Goal: Navigation & Orientation: Understand site structure

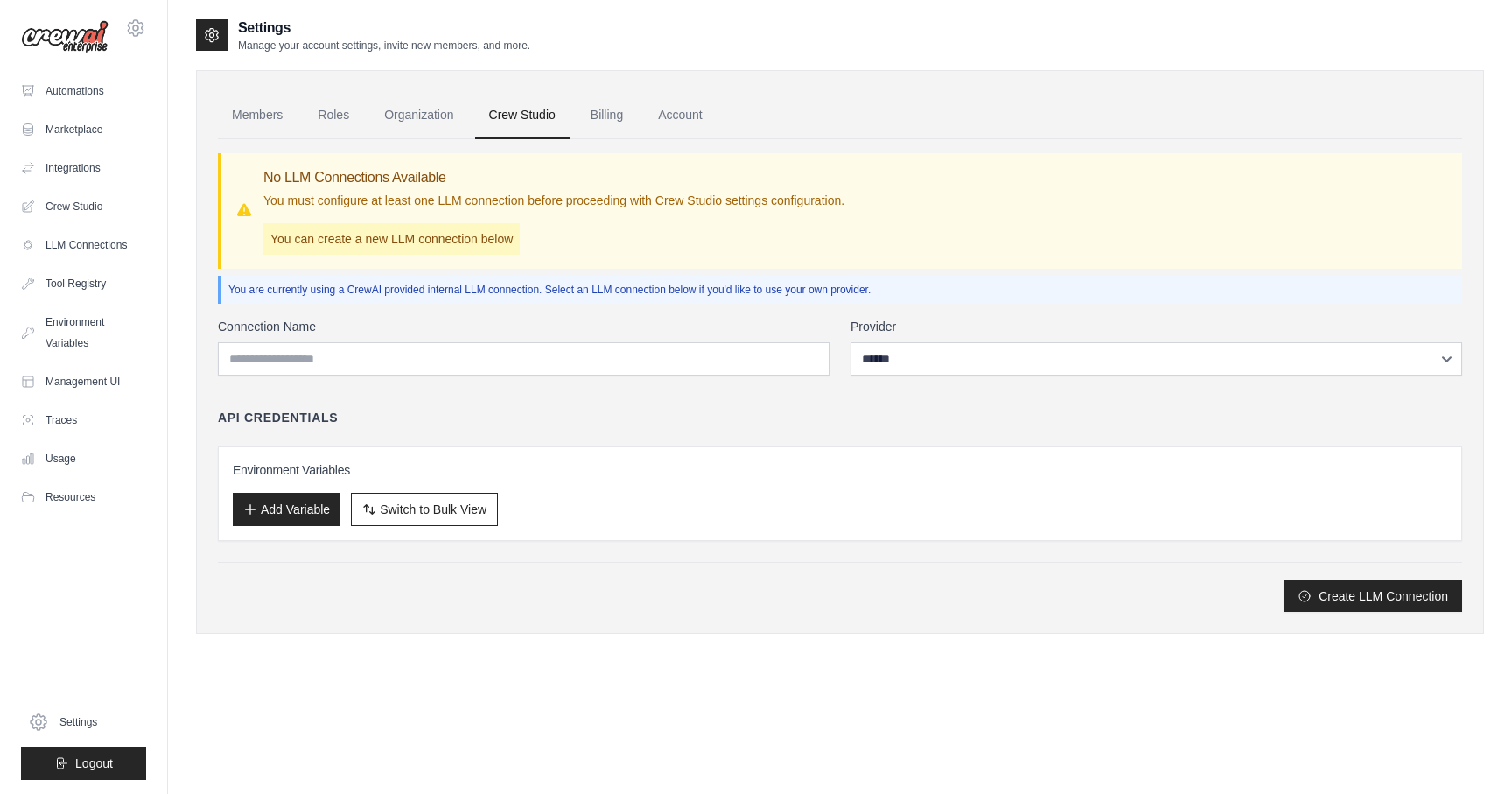
select select "******"
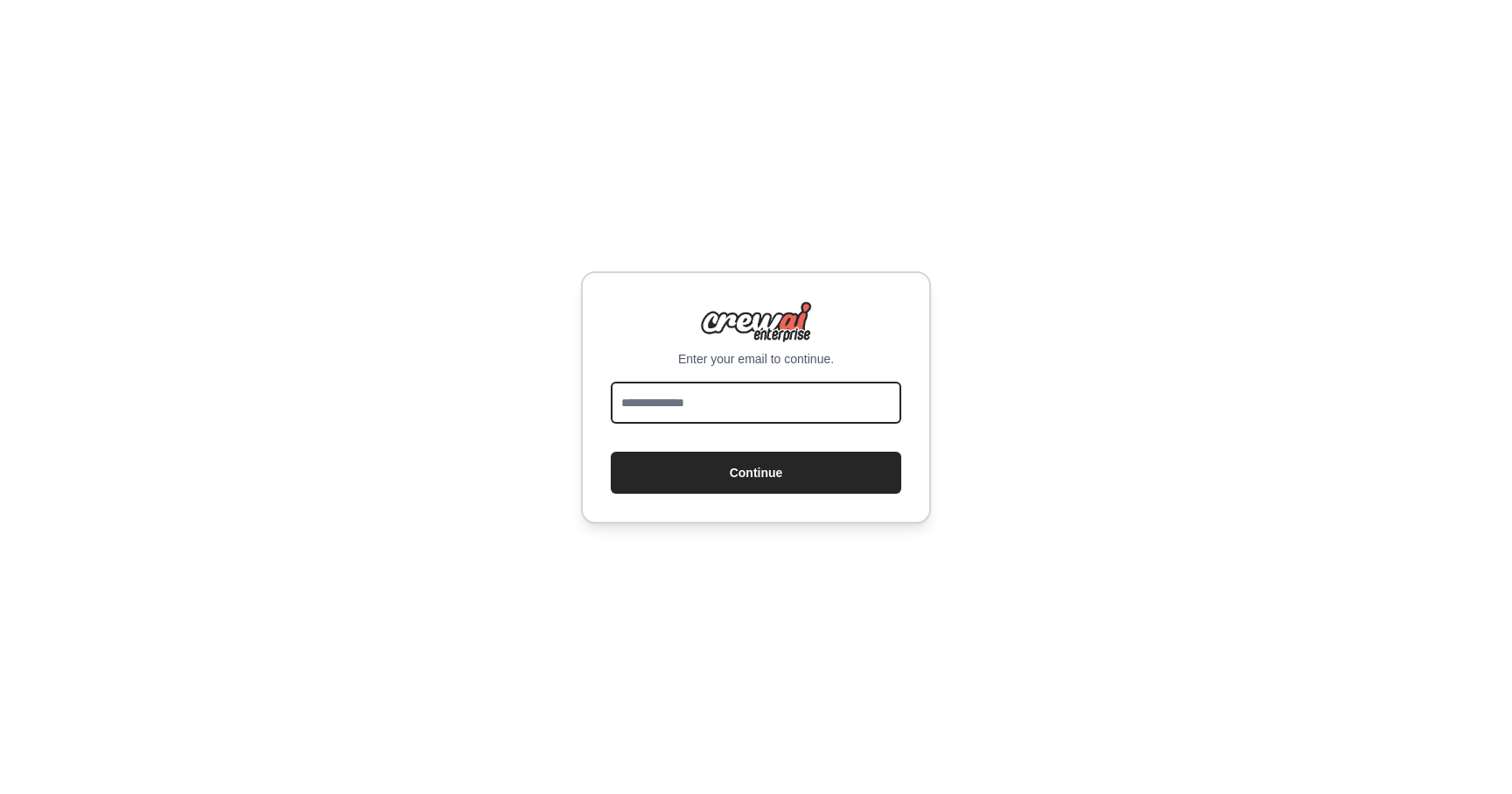
click at [714, 415] on input "email" at bounding box center [756, 402] width 291 height 43
click at [731, 410] on input "email" at bounding box center [756, 402] width 291 height 43
type input "**********"
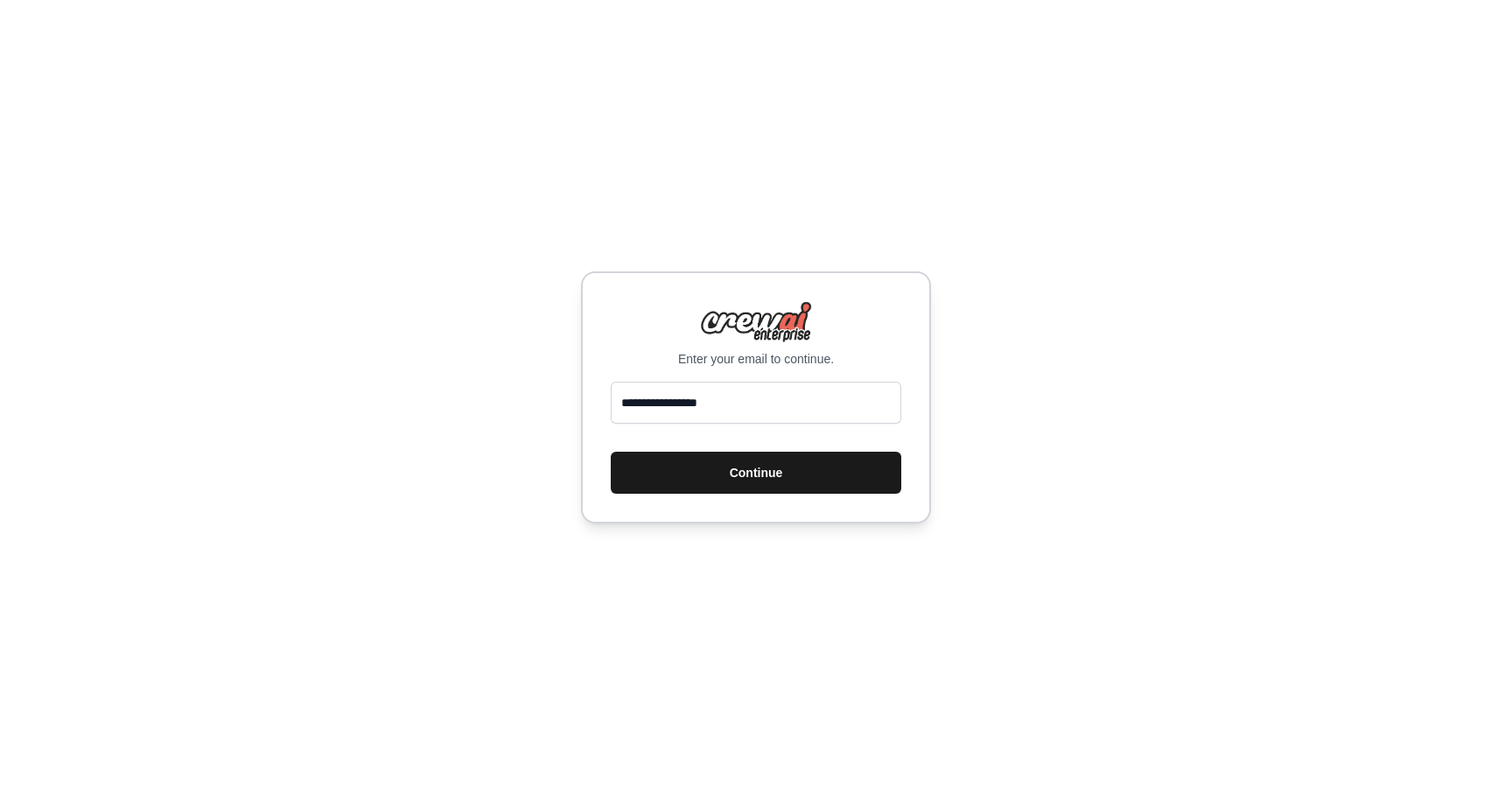
click at [754, 479] on button "Continue" at bounding box center [756, 473] width 291 height 43
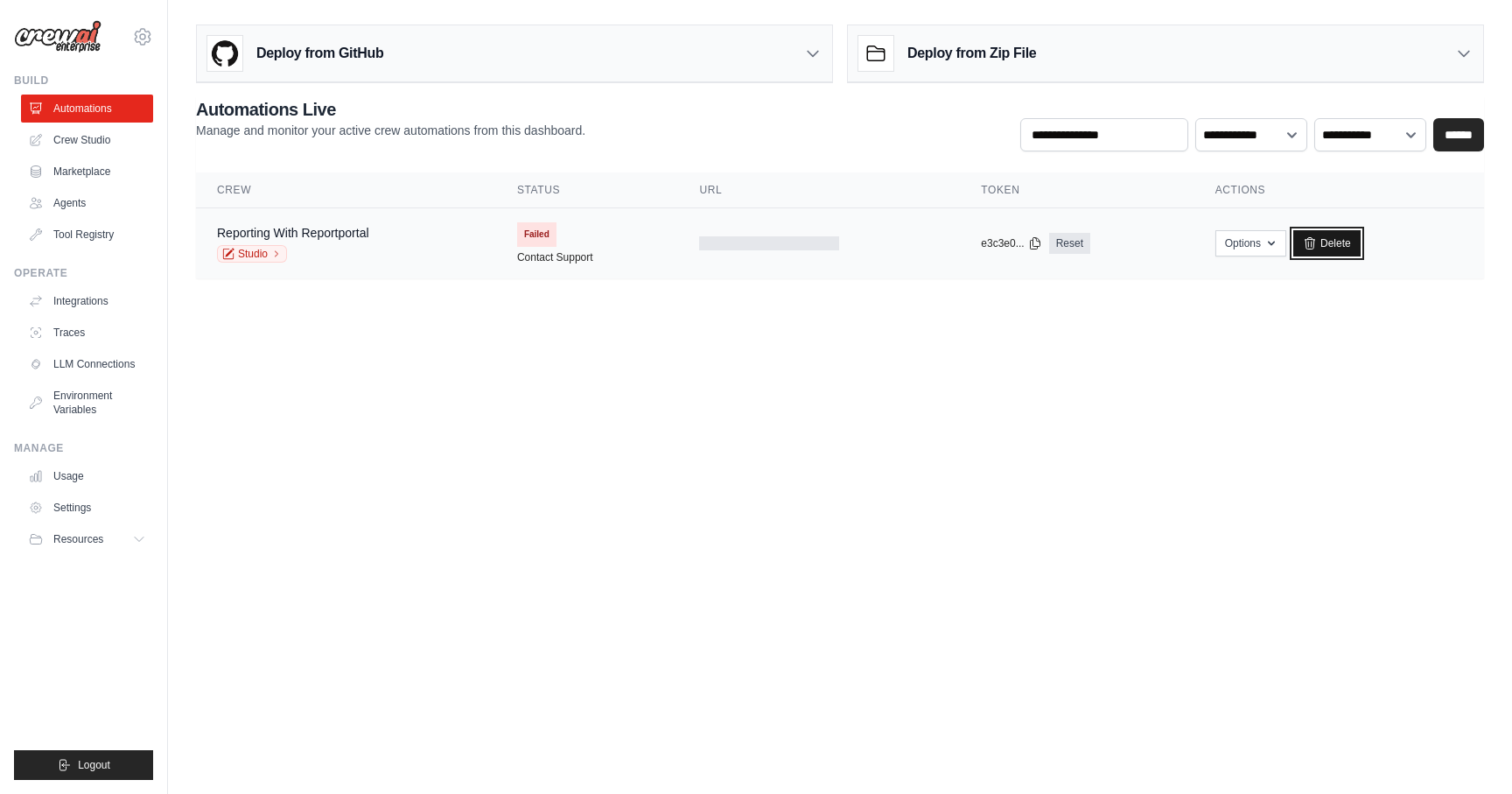
click at [1324, 249] on link "Delete" at bounding box center [1327, 243] width 67 height 27
click at [82, 141] on link "Crew Studio" at bounding box center [87, 140] width 132 height 28
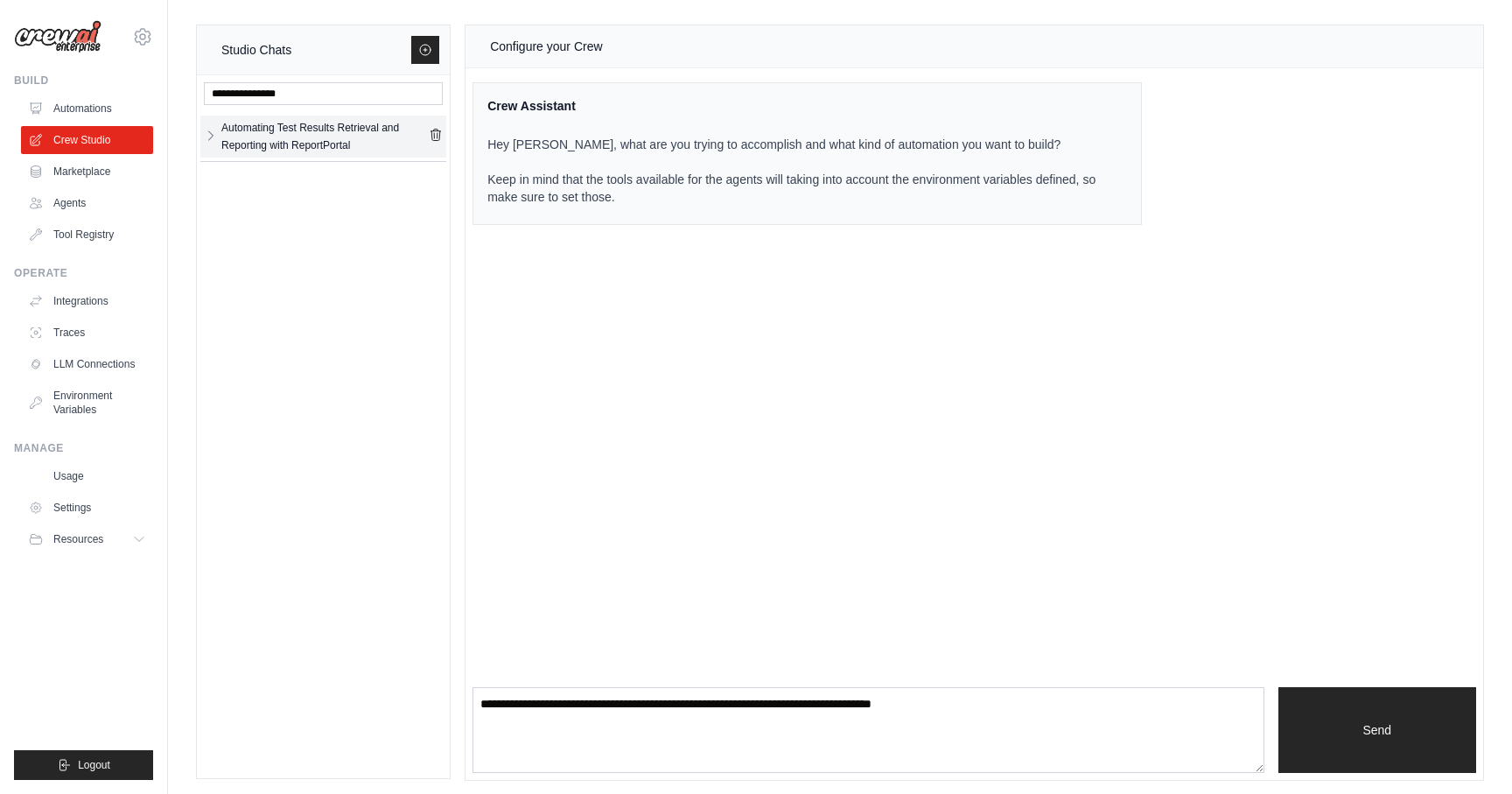
click at [211, 134] on icon "button" at bounding box center [210, 135] width 14 height 14
click at [79, 172] on link "Marketplace" at bounding box center [89, 171] width 132 height 28
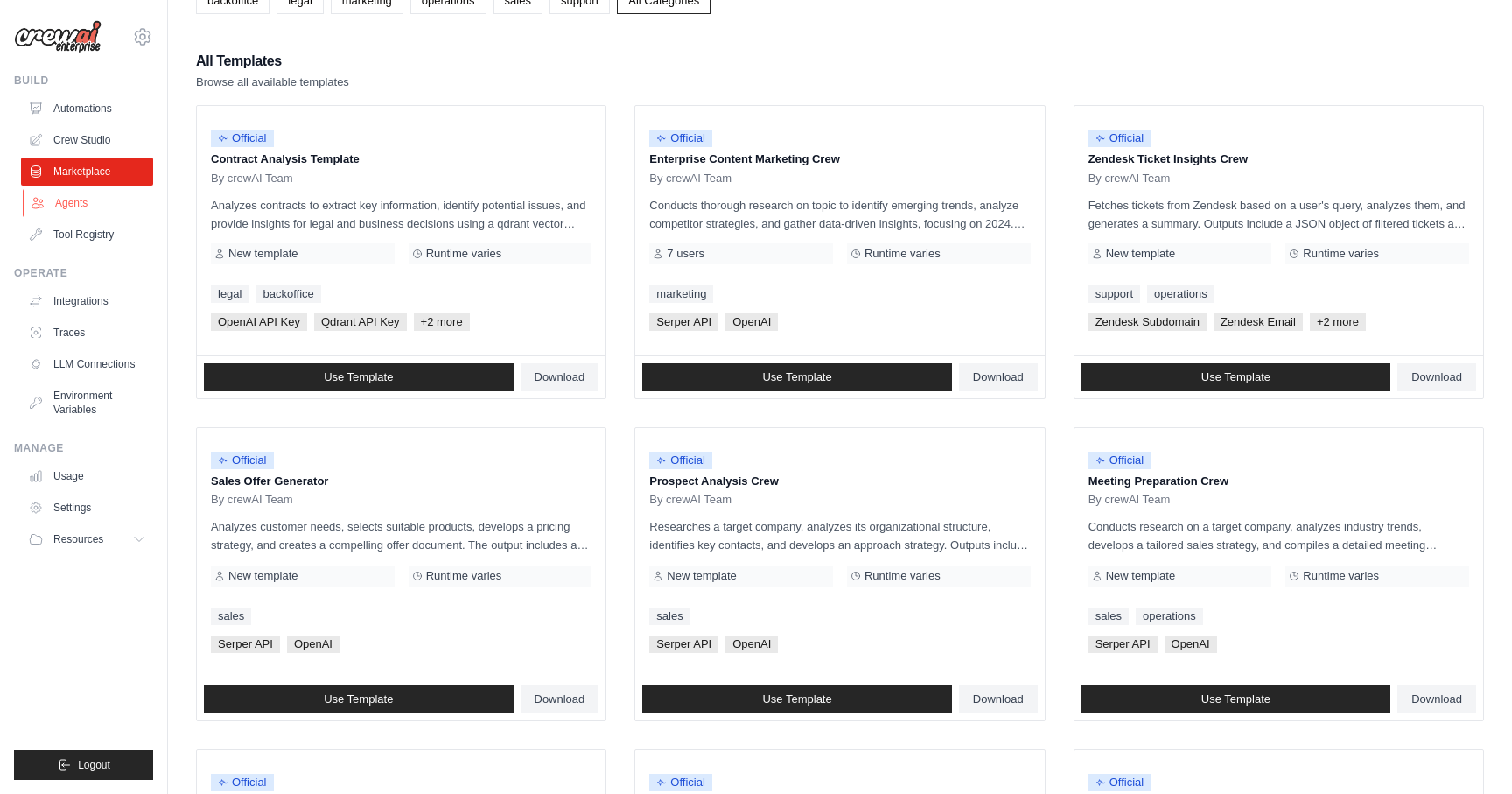
scroll to position [136, 0]
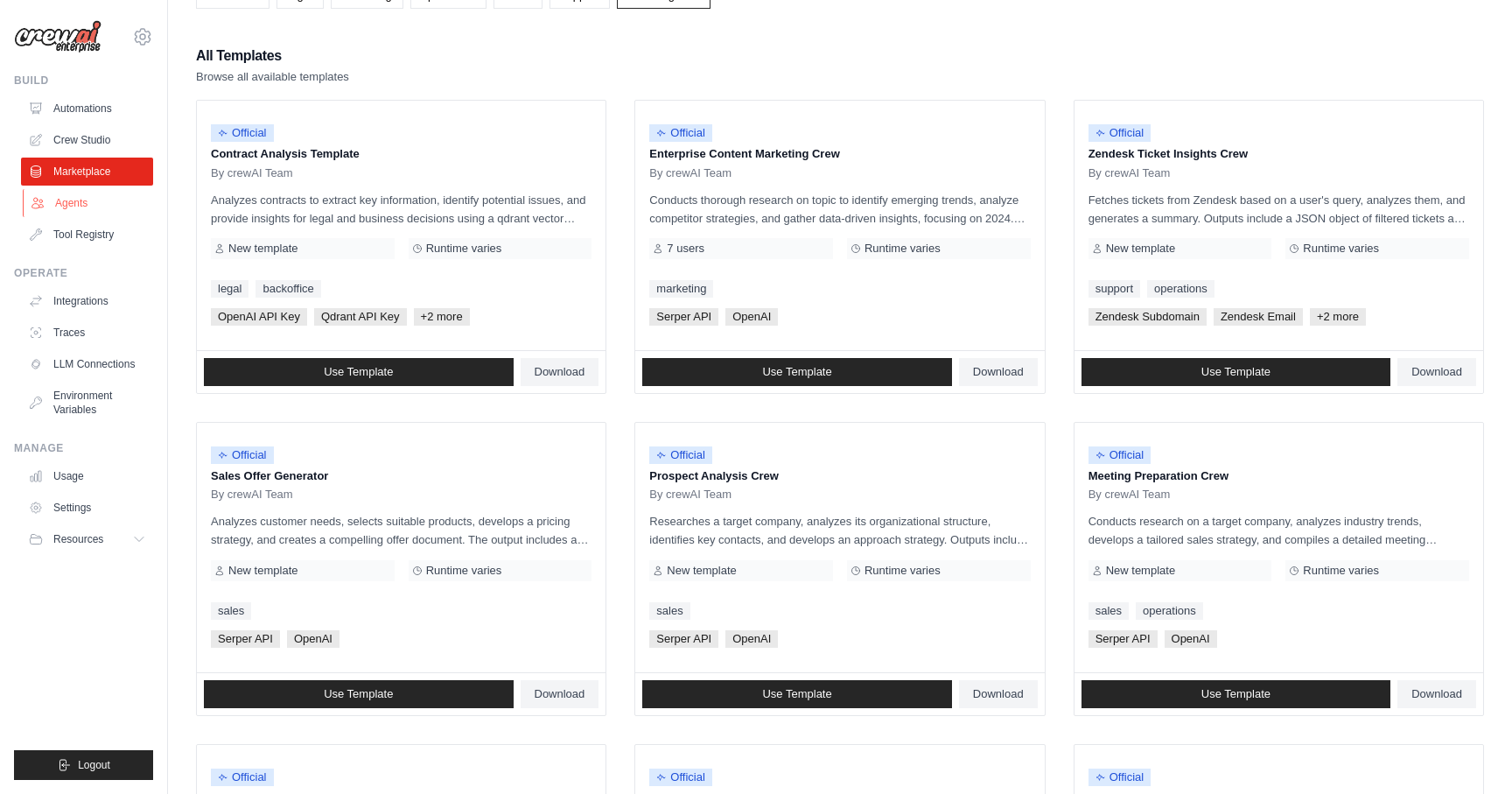
click at [73, 208] on link "Agents" at bounding box center [89, 203] width 132 height 28
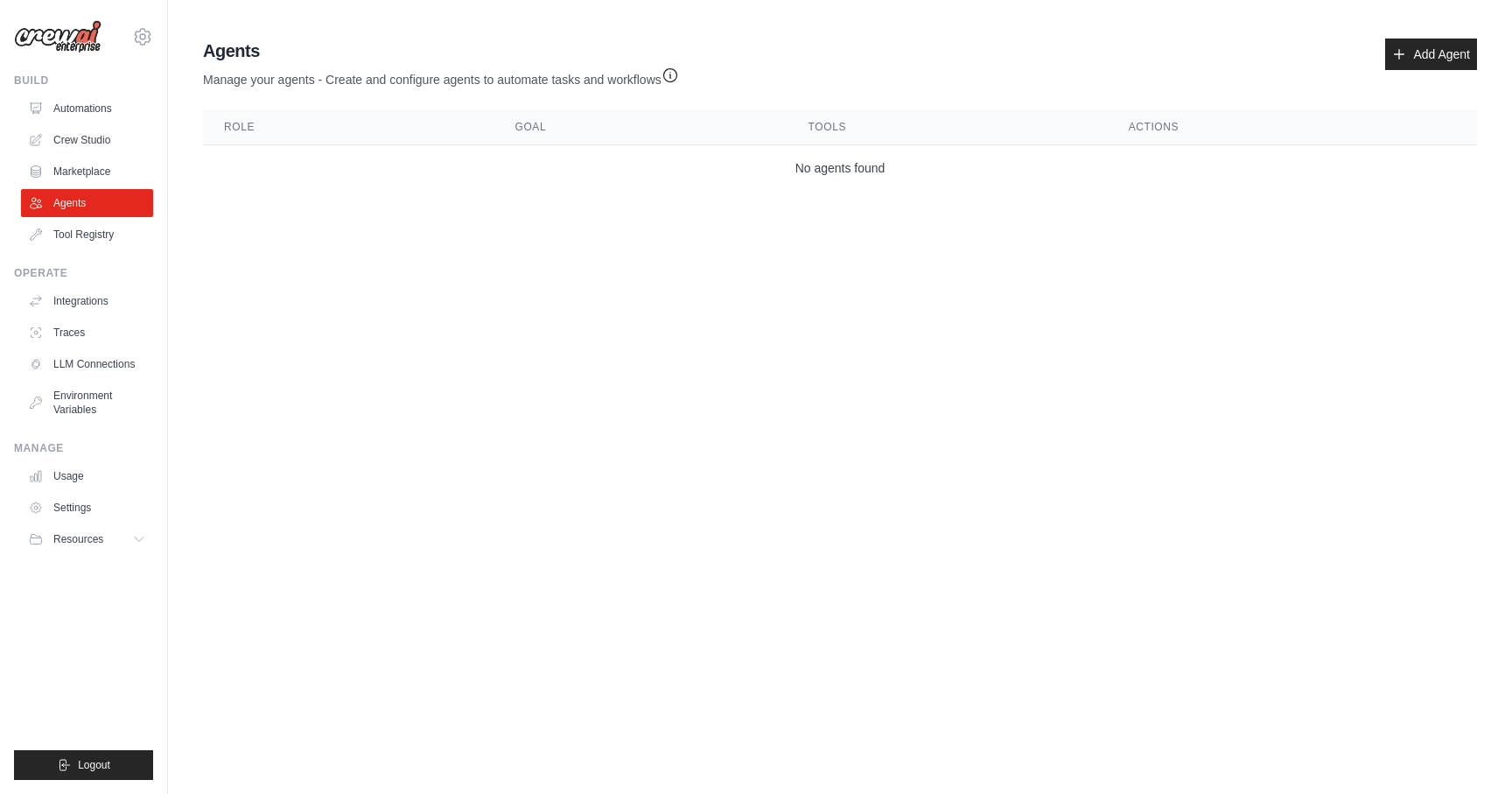
click at [57, 46] on img at bounding box center [57, 37] width 88 height 34
